Goal: Information Seeking & Learning: Learn about a topic

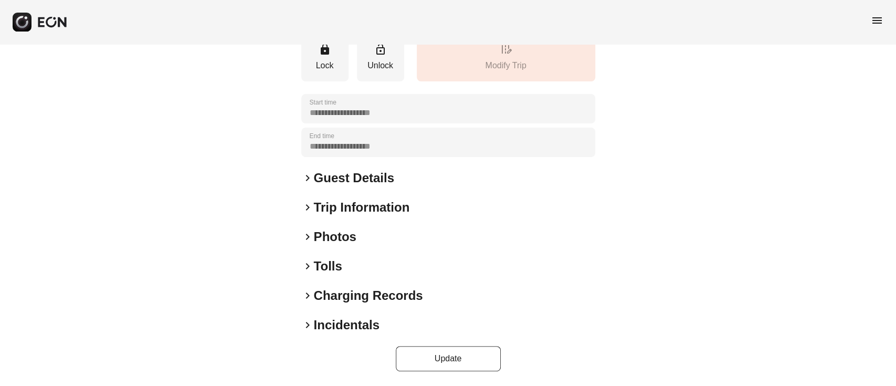
scroll to position [138, 0]
drag, startPoint x: 340, startPoint y: 243, endPoint x: 567, endPoint y: 45, distance: 301.6
click at [337, 242] on h2 "Photos" at bounding box center [335, 236] width 43 height 17
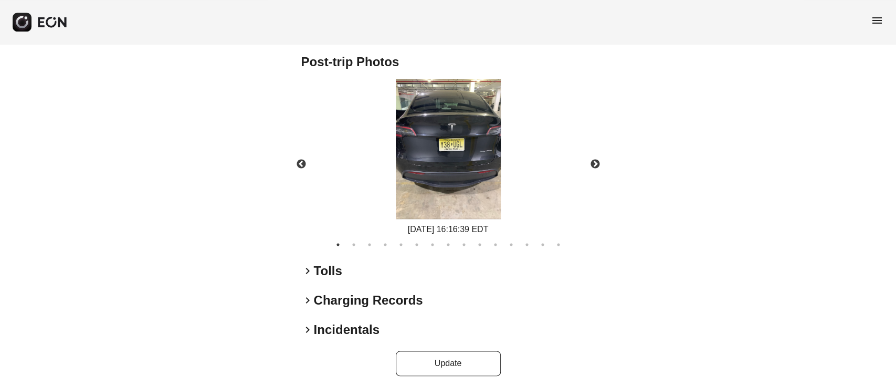
scroll to position [685, 0]
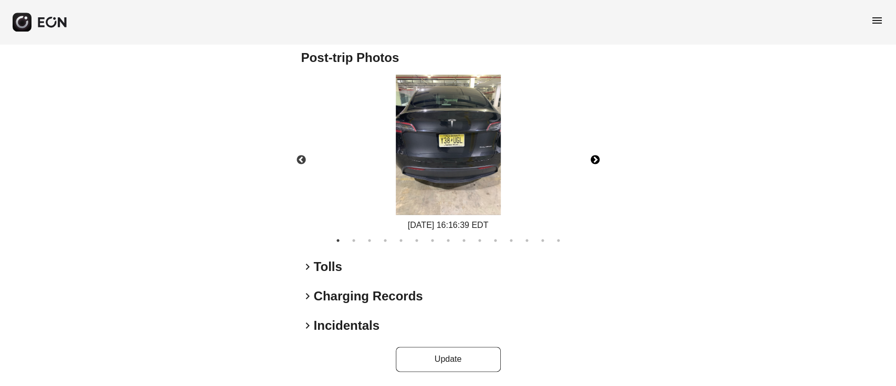
click at [594, 157] on button "Next" at bounding box center [595, 160] width 37 height 37
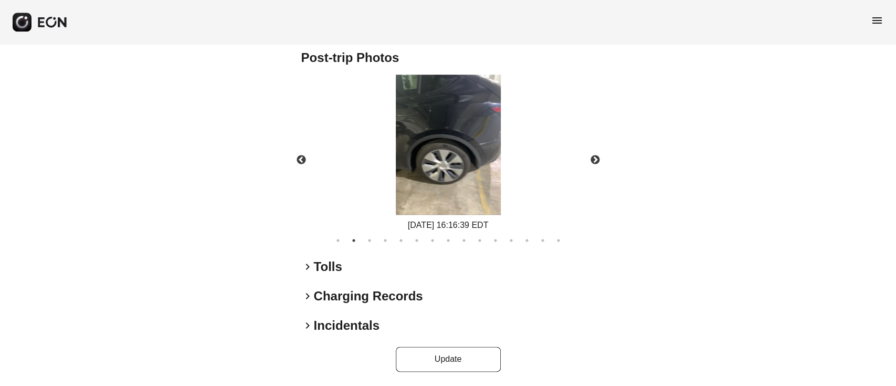
drag, startPoint x: 529, startPoint y: 169, endPoint x: 461, endPoint y: 157, distance: 69.2
click at [594, 157] on button "Next" at bounding box center [595, 160] width 37 height 37
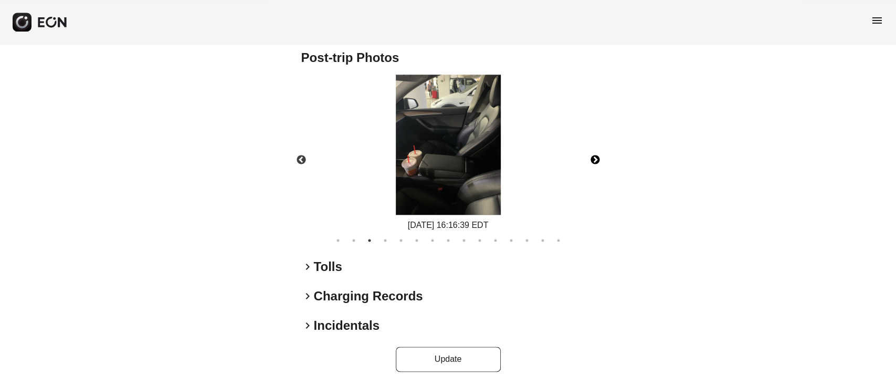
click at [600, 162] on button "Next" at bounding box center [595, 160] width 37 height 37
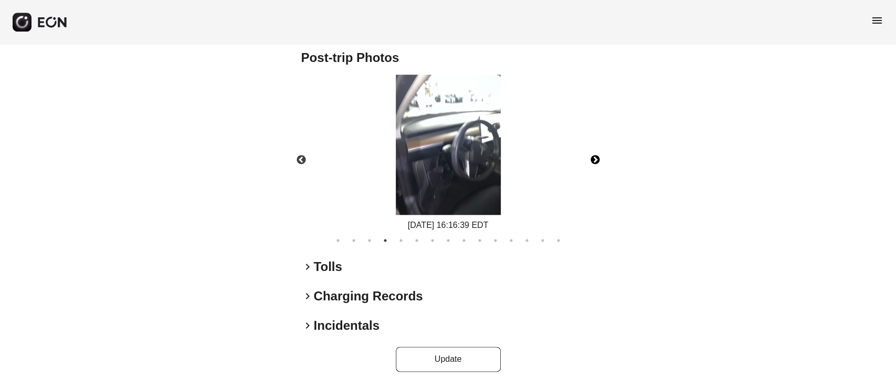
click at [577, 142] on button "Next" at bounding box center [595, 160] width 37 height 37
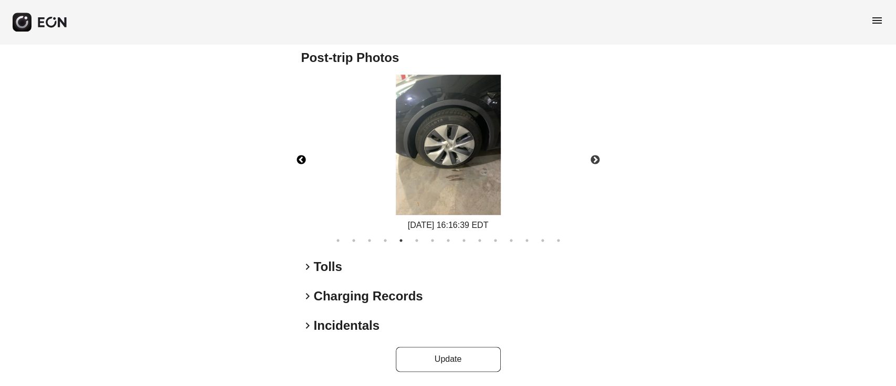
click at [300, 156] on button "Previous" at bounding box center [301, 160] width 37 height 37
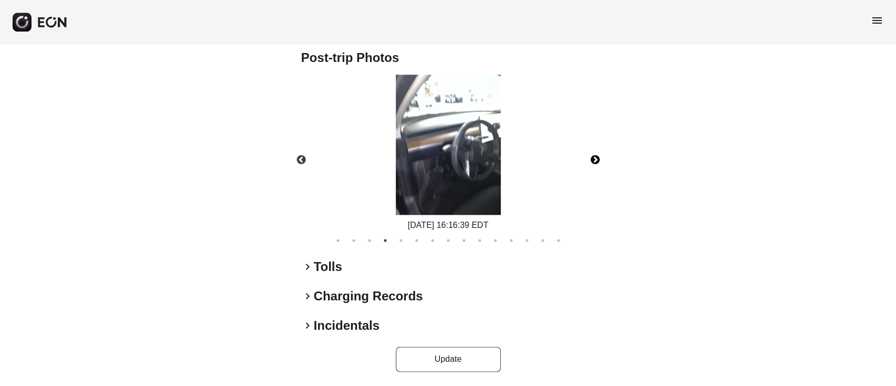
click at [588, 161] on button "Next" at bounding box center [595, 160] width 37 height 37
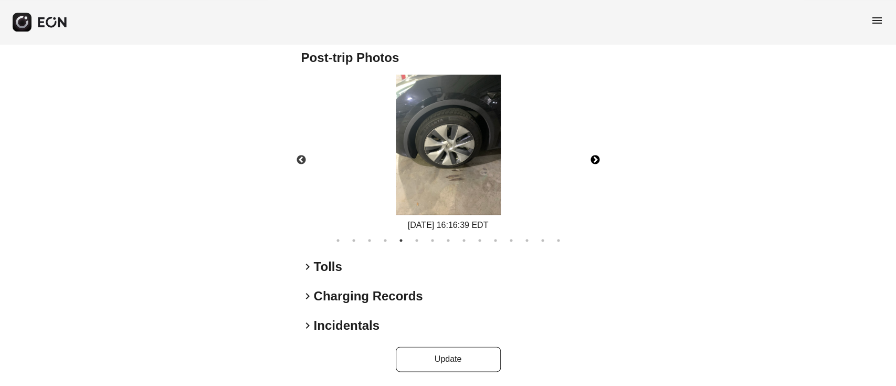
click at [594, 162] on button "Next" at bounding box center [595, 160] width 37 height 37
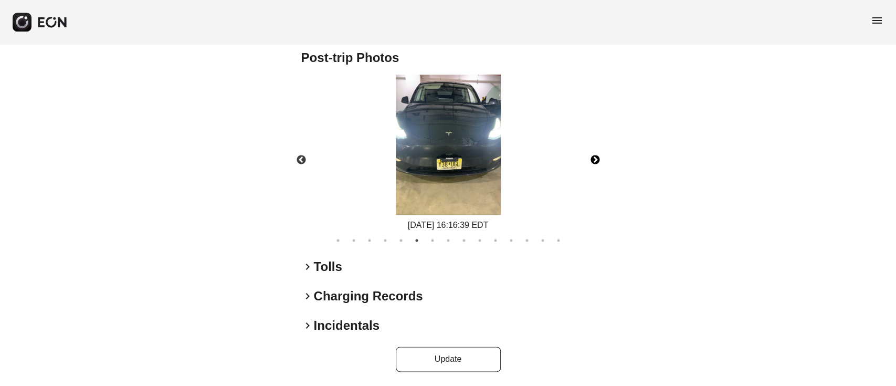
click at [592, 157] on button "Next" at bounding box center [595, 160] width 37 height 37
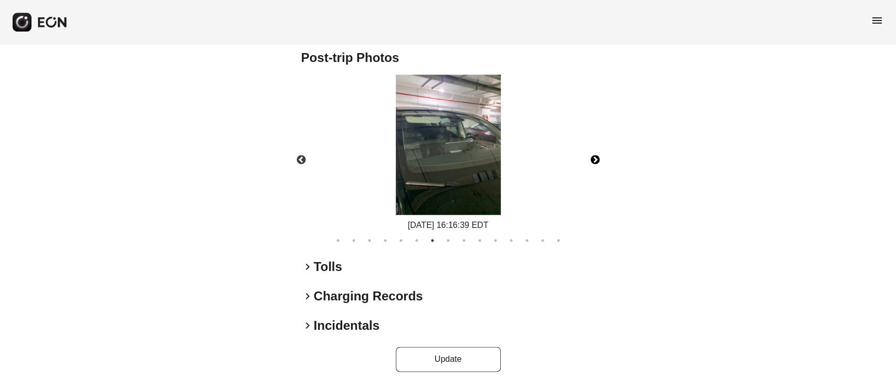
click at [592, 160] on button "Next" at bounding box center [595, 160] width 37 height 37
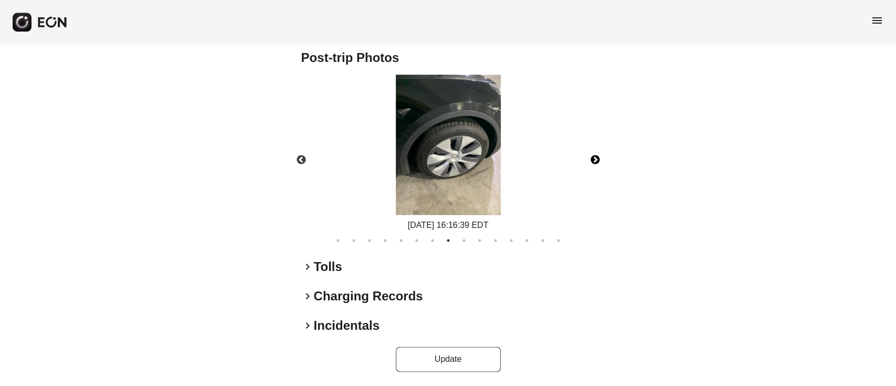
click at [594, 153] on button "Next" at bounding box center [595, 160] width 37 height 37
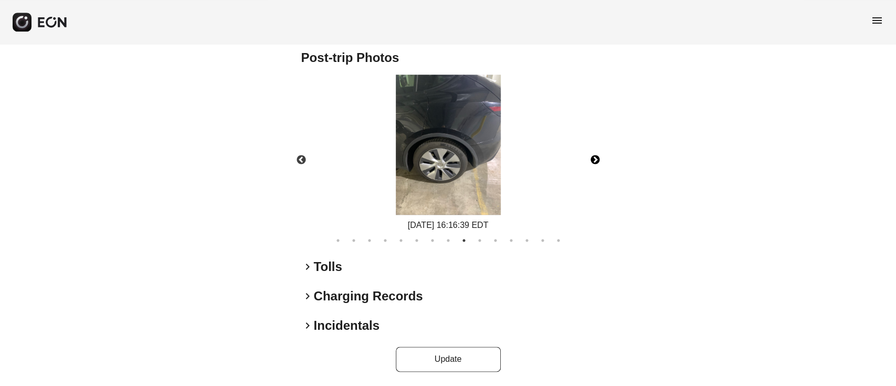
click at [593, 162] on button "Next" at bounding box center [595, 160] width 37 height 37
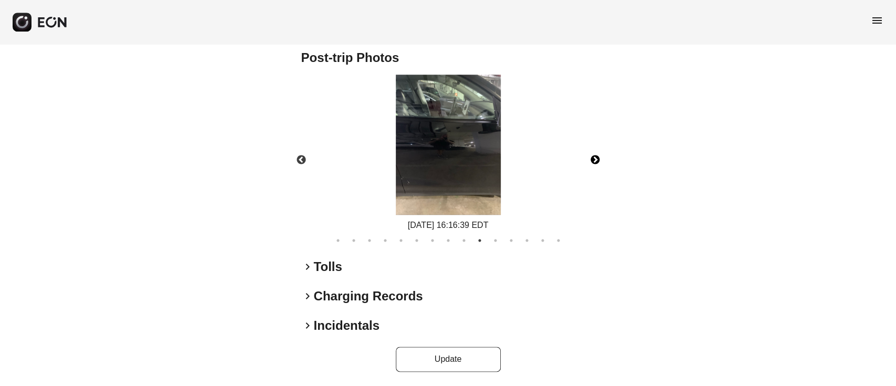
click at [592, 154] on button "Next" at bounding box center [595, 160] width 37 height 37
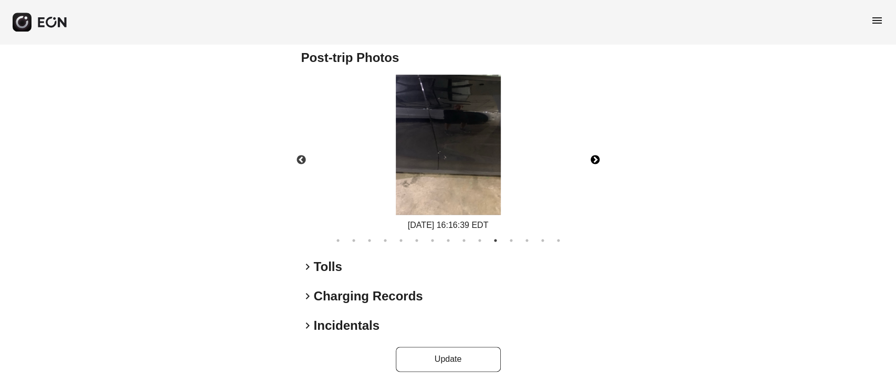
click at [600, 154] on button "Next" at bounding box center [595, 160] width 37 height 37
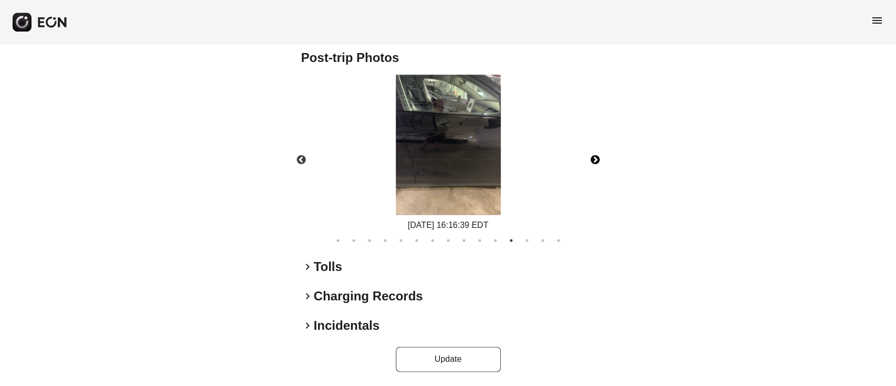
click at [481, 125] on img at bounding box center [448, 145] width 105 height 140
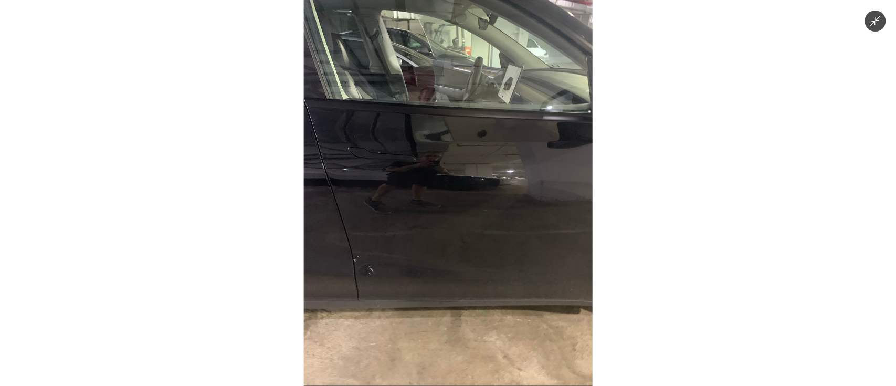
click at [524, 143] on img at bounding box center [447, 193] width 289 height 386
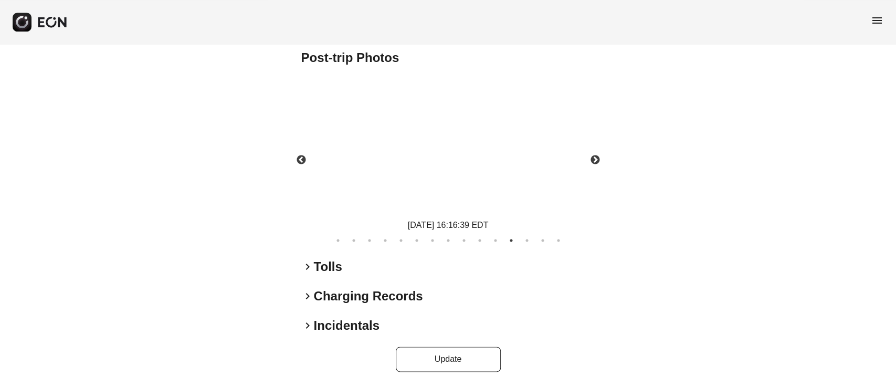
drag, startPoint x: 524, startPoint y: 143, endPoint x: 512, endPoint y: 143, distance: 12.6
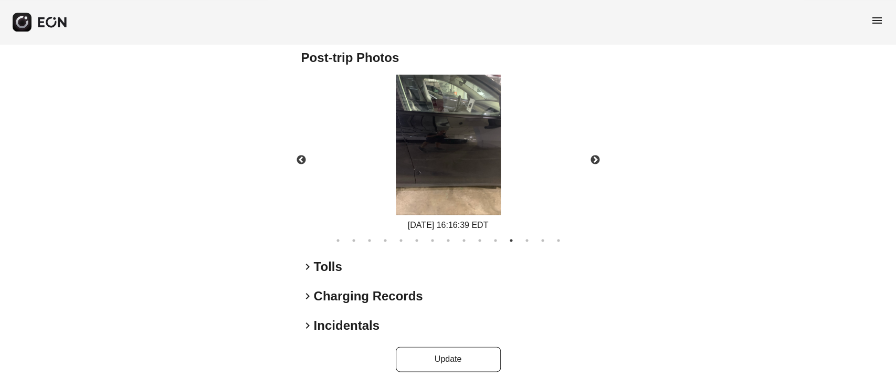
drag, startPoint x: 512, startPoint y: 143, endPoint x: 485, endPoint y: 139, distance: 26.6
click at [598, 158] on button "Next" at bounding box center [595, 160] width 37 height 37
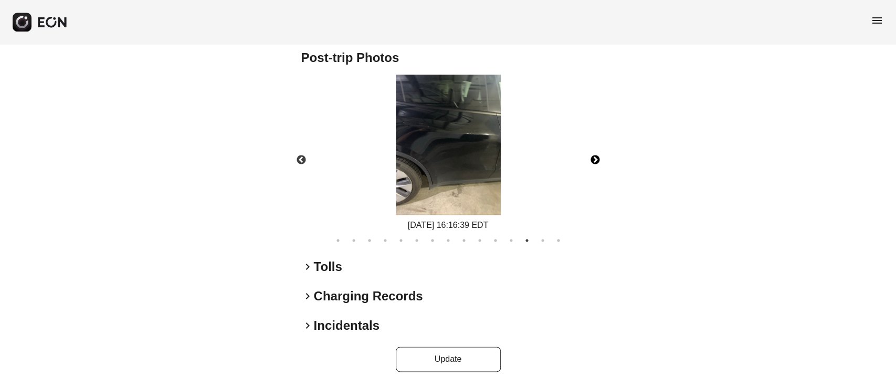
click at [592, 148] on button "Next" at bounding box center [595, 160] width 37 height 37
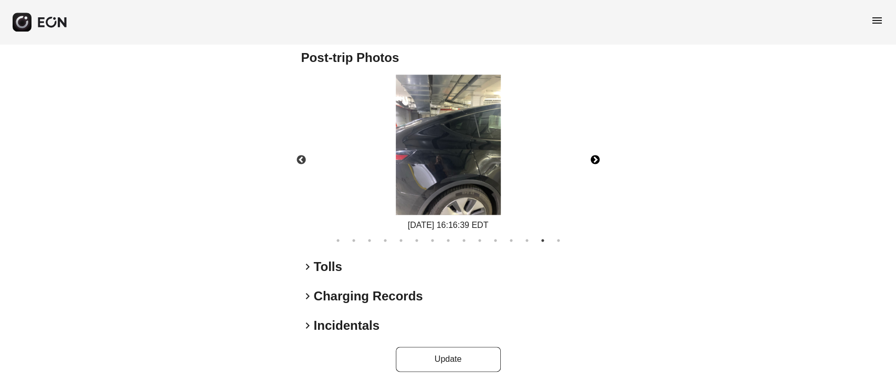
click at [588, 156] on button "Next" at bounding box center [595, 160] width 37 height 37
